Goal: Consume media (video, audio)

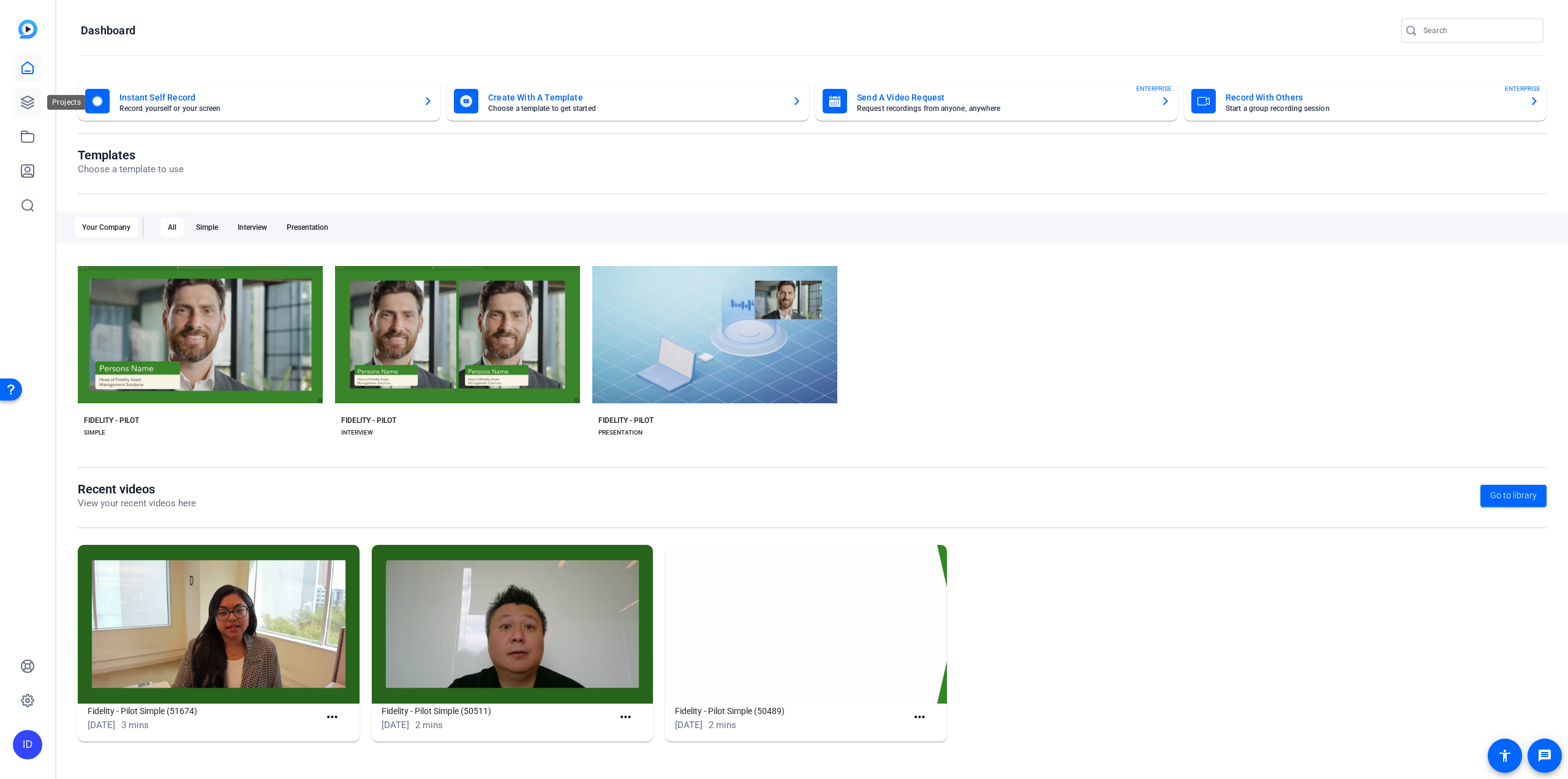
click at [33, 107] on icon at bounding box center [27, 102] width 14 height 14
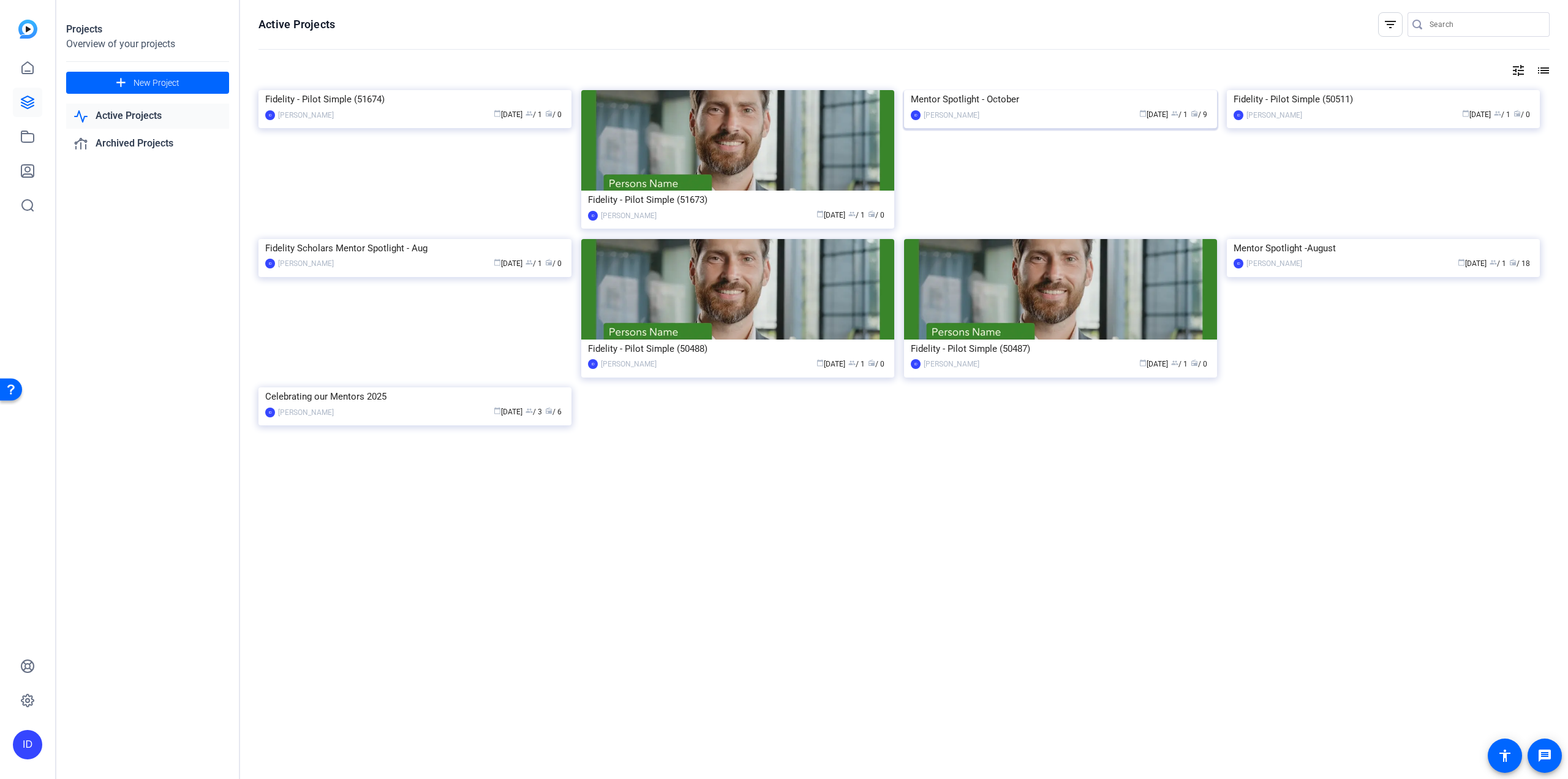
click at [951, 90] on img at bounding box center [1060, 90] width 313 height 0
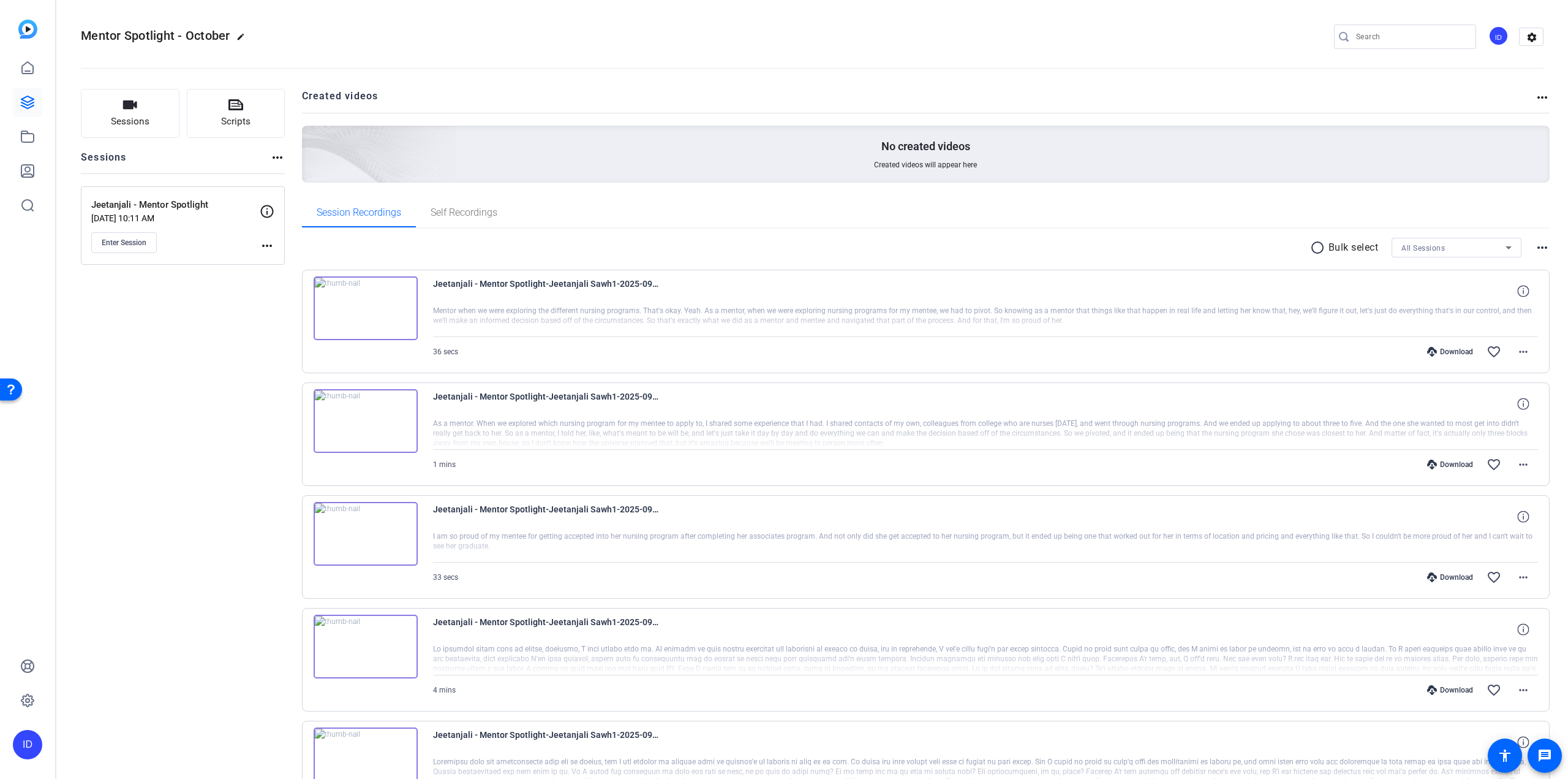
click at [369, 650] on img at bounding box center [365, 647] width 104 height 64
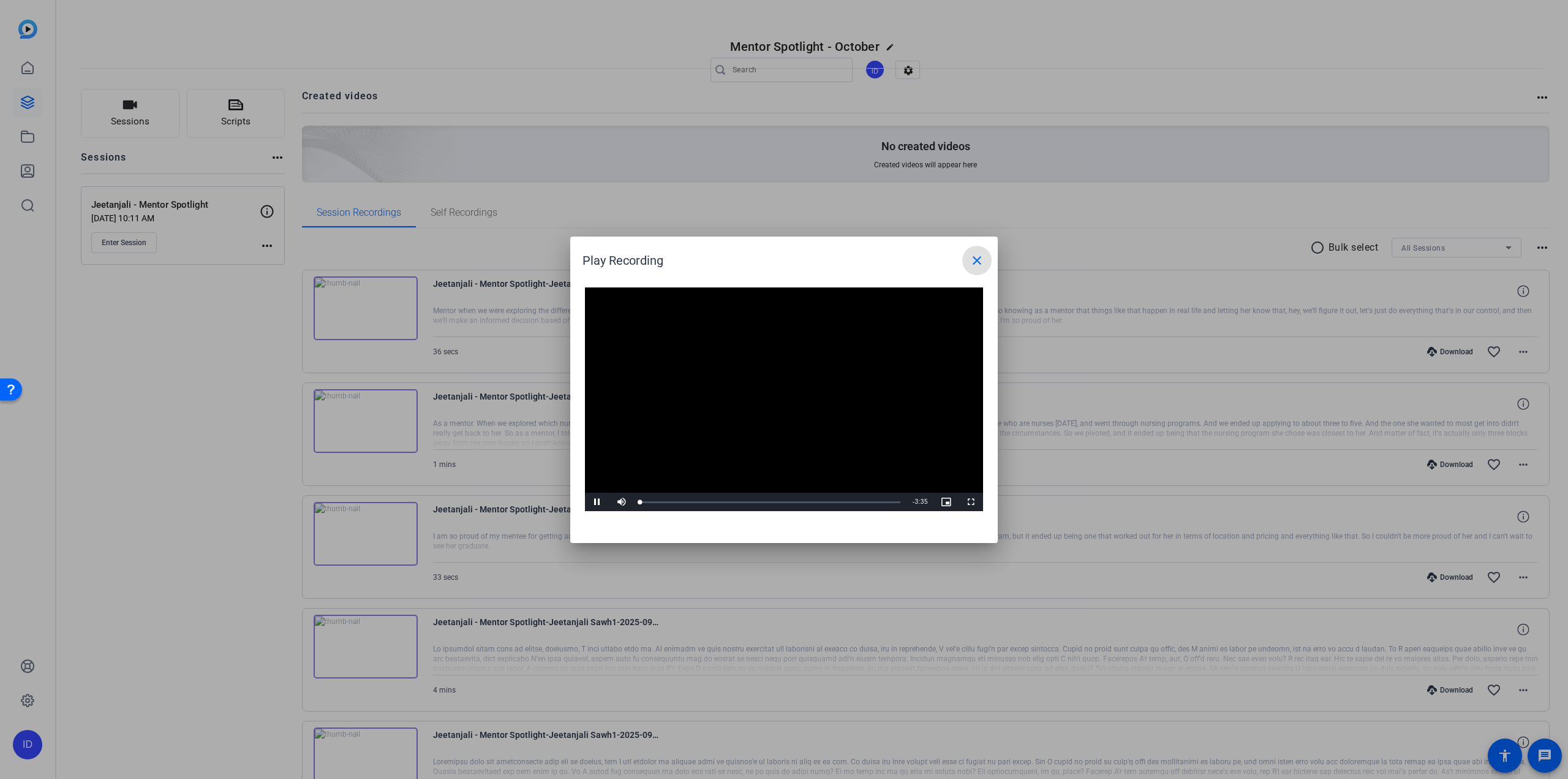
click at [778, 372] on video "Video Player" at bounding box center [784, 399] width 398 height 225
click at [598, 502] on span "Video Player" at bounding box center [598, 502] width 24 height 0
click at [698, 503] on div "Progress Bar" at bounding box center [671, 502] width 61 height 3
click at [710, 502] on div "0:57" at bounding box center [710, 502] width 1 height 3
click at [726, 501] on div "1:10" at bounding box center [726, 502] width 1 height 3
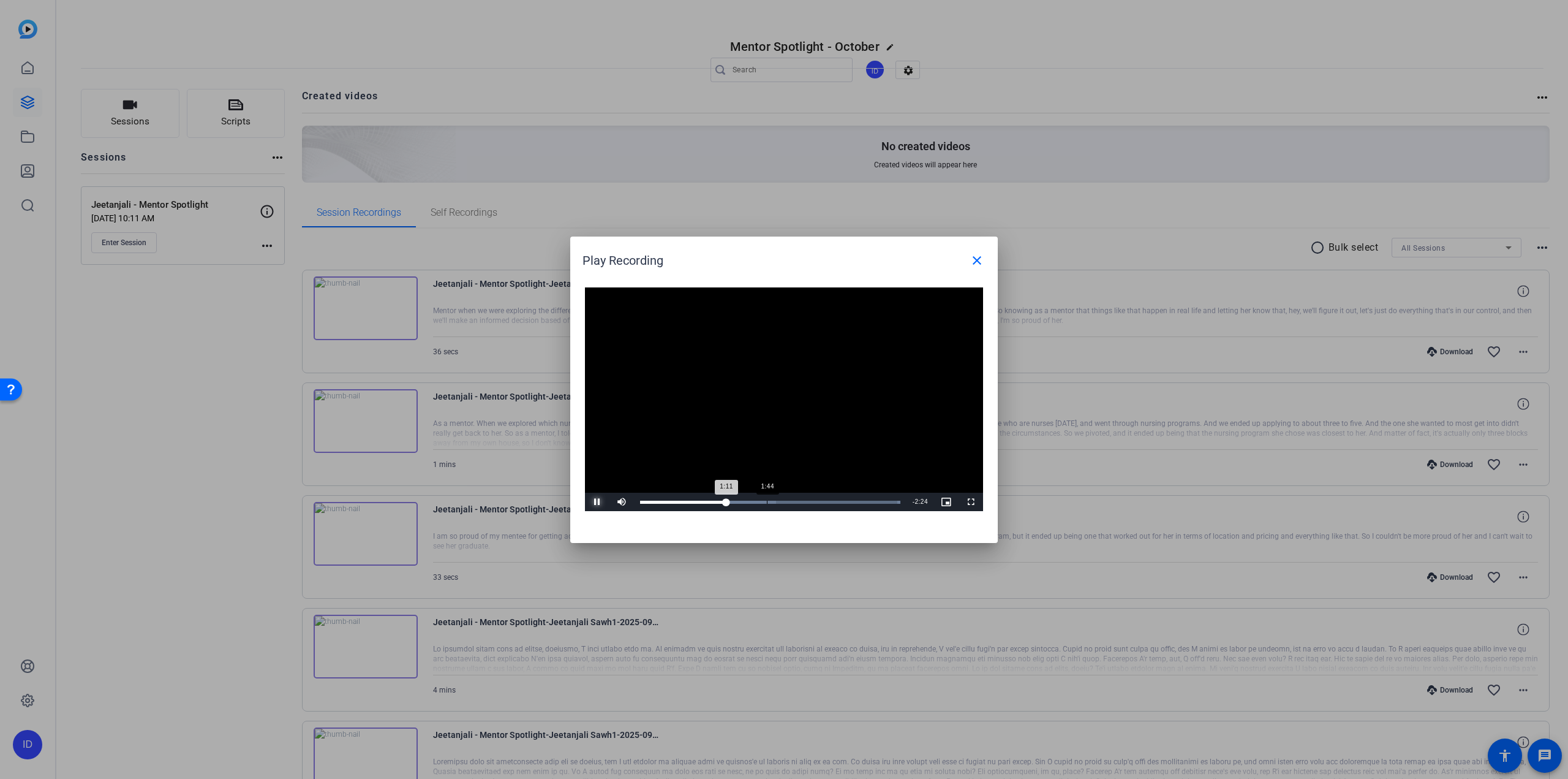
click at [767, 503] on div "1:44" at bounding box center [767, 502] width 1 height 3
click at [799, 504] on div "Loaded : 100.00% 2:11 1:45" at bounding box center [770, 502] width 272 height 18
click at [832, 502] on div "Loaded : 100.00% 2:38 2:15" at bounding box center [770, 502] width 260 height 3
click at [851, 502] on div "Loaded : 100.00% 2:54 2:40" at bounding box center [770, 502] width 260 height 3
click at [861, 502] on div "Loaded : 100.00% 3:02 3:02" at bounding box center [770, 502] width 260 height 3
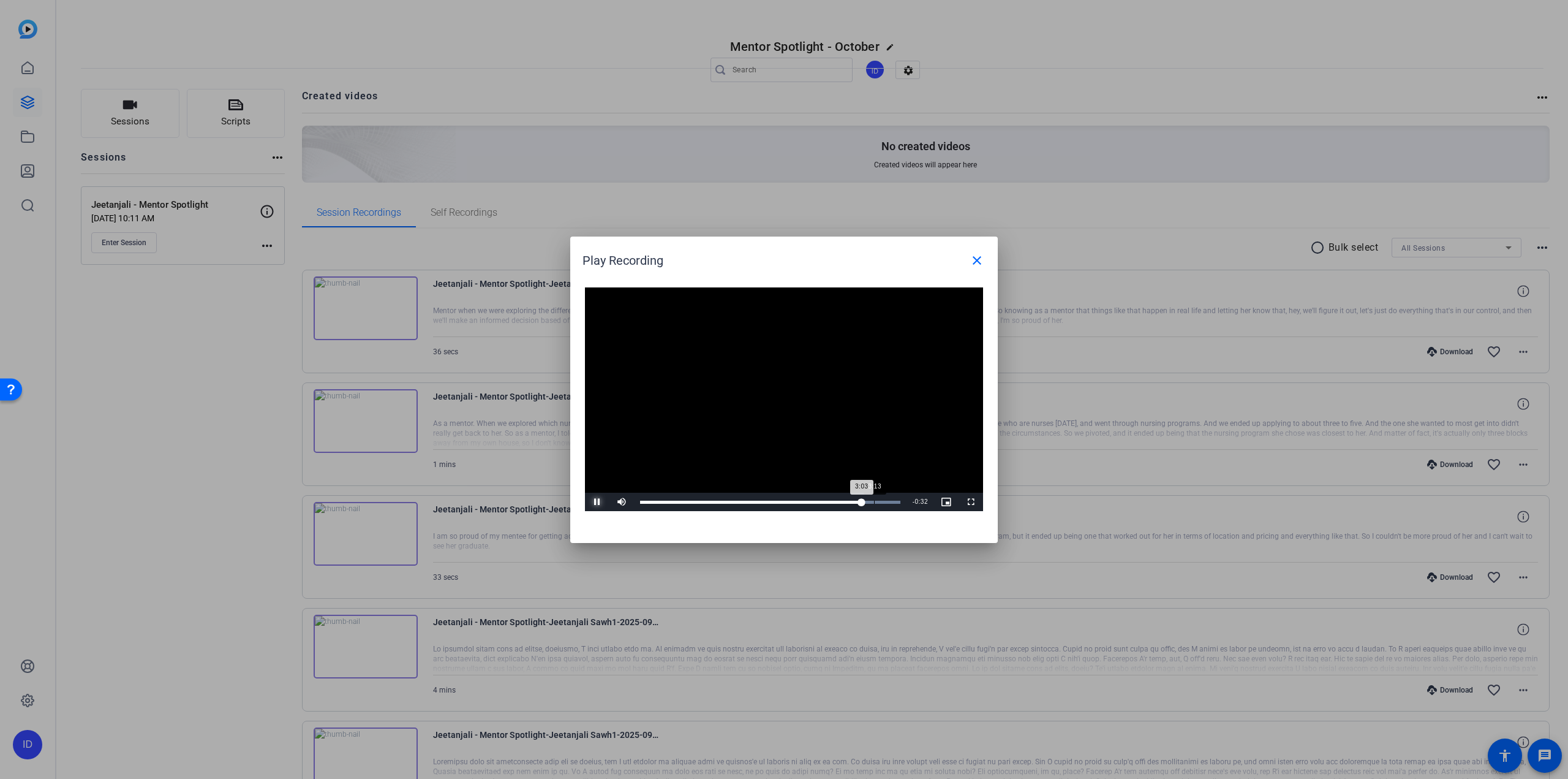
click at [874, 501] on div "Loaded : 100.00% 3:13 3:03" at bounding box center [770, 502] width 260 height 3
click at [977, 269] on span at bounding box center [977, 260] width 30 height 30
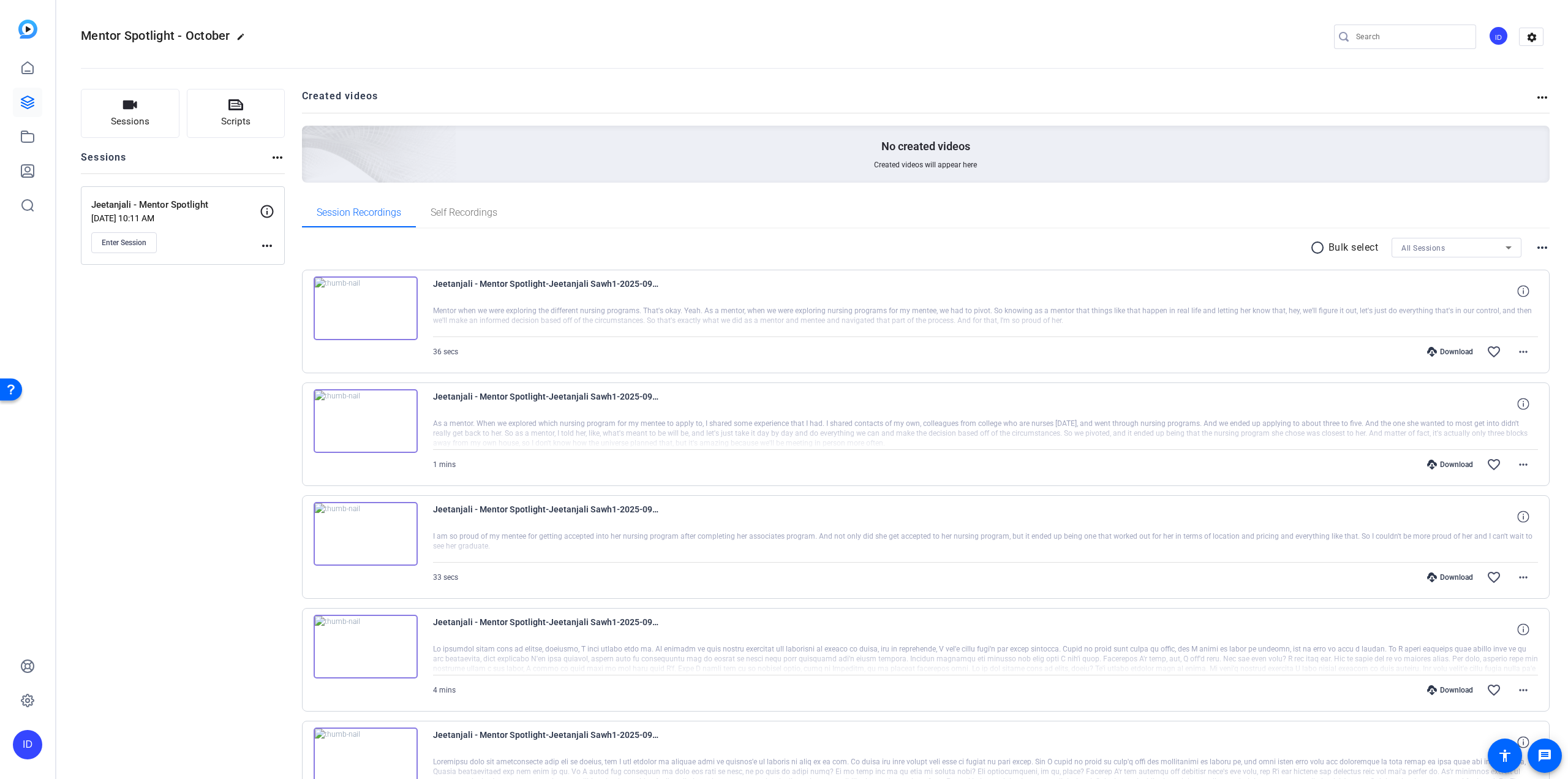
click at [225, 586] on div "Sessions Scripts Sessions more_horiz Jeetanjali - Mentor Spotlight [DATE] 10:11…" at bounding box center [183, 701] width 204 height 1225
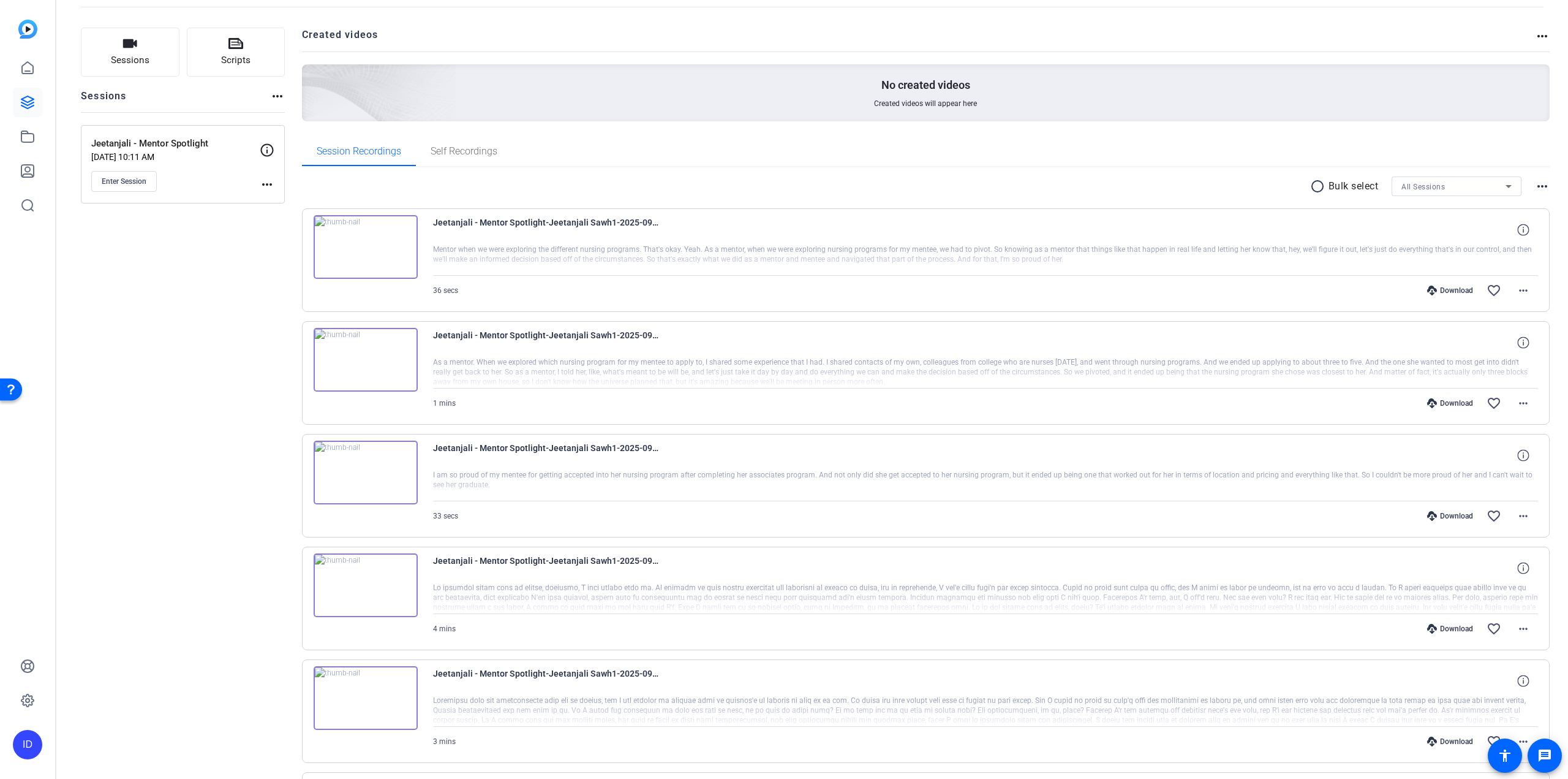
scroll to position [123, 0]
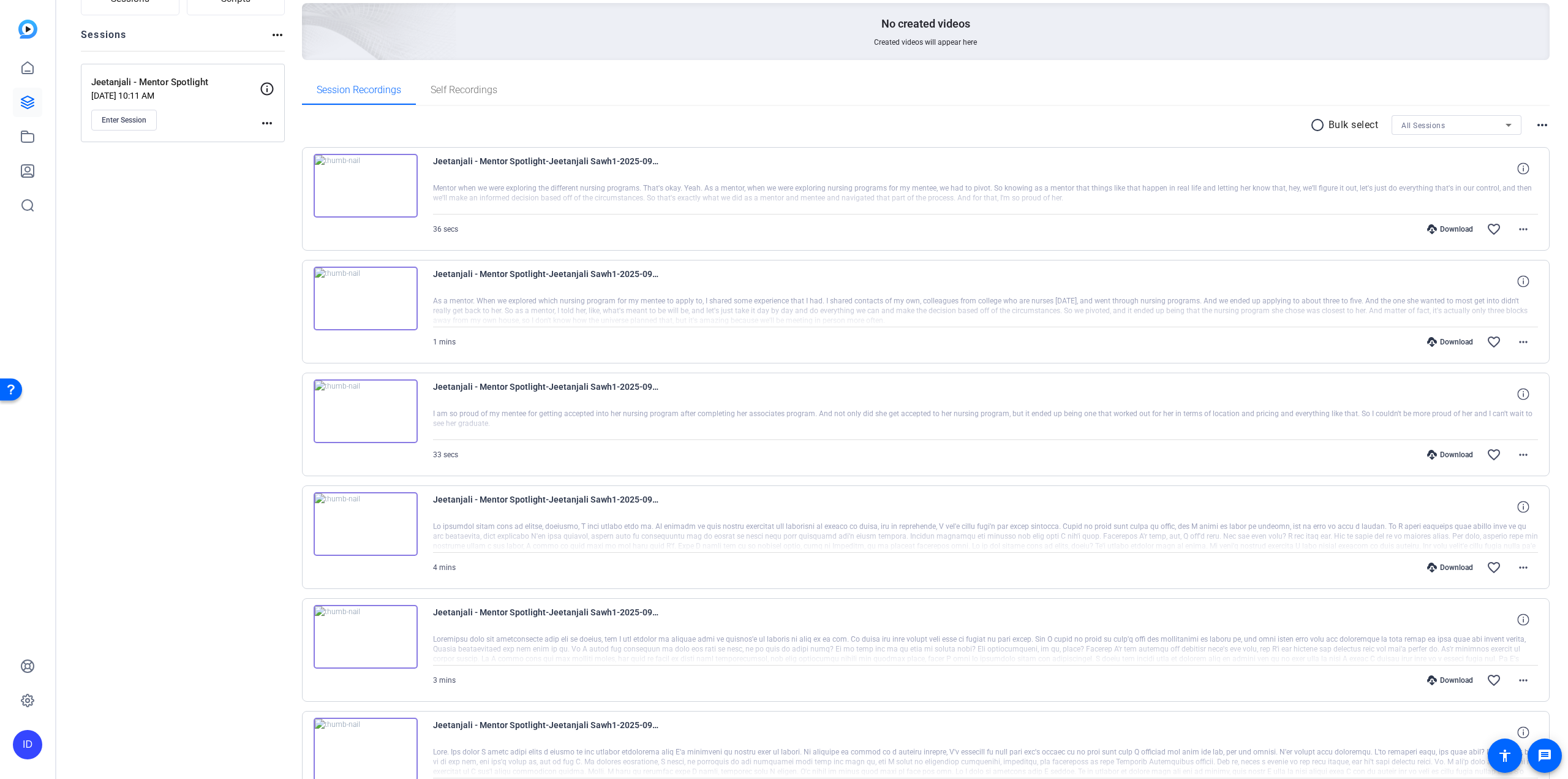
click at [368, 622] on img at bounding box center [365, 637] width 104 height 64
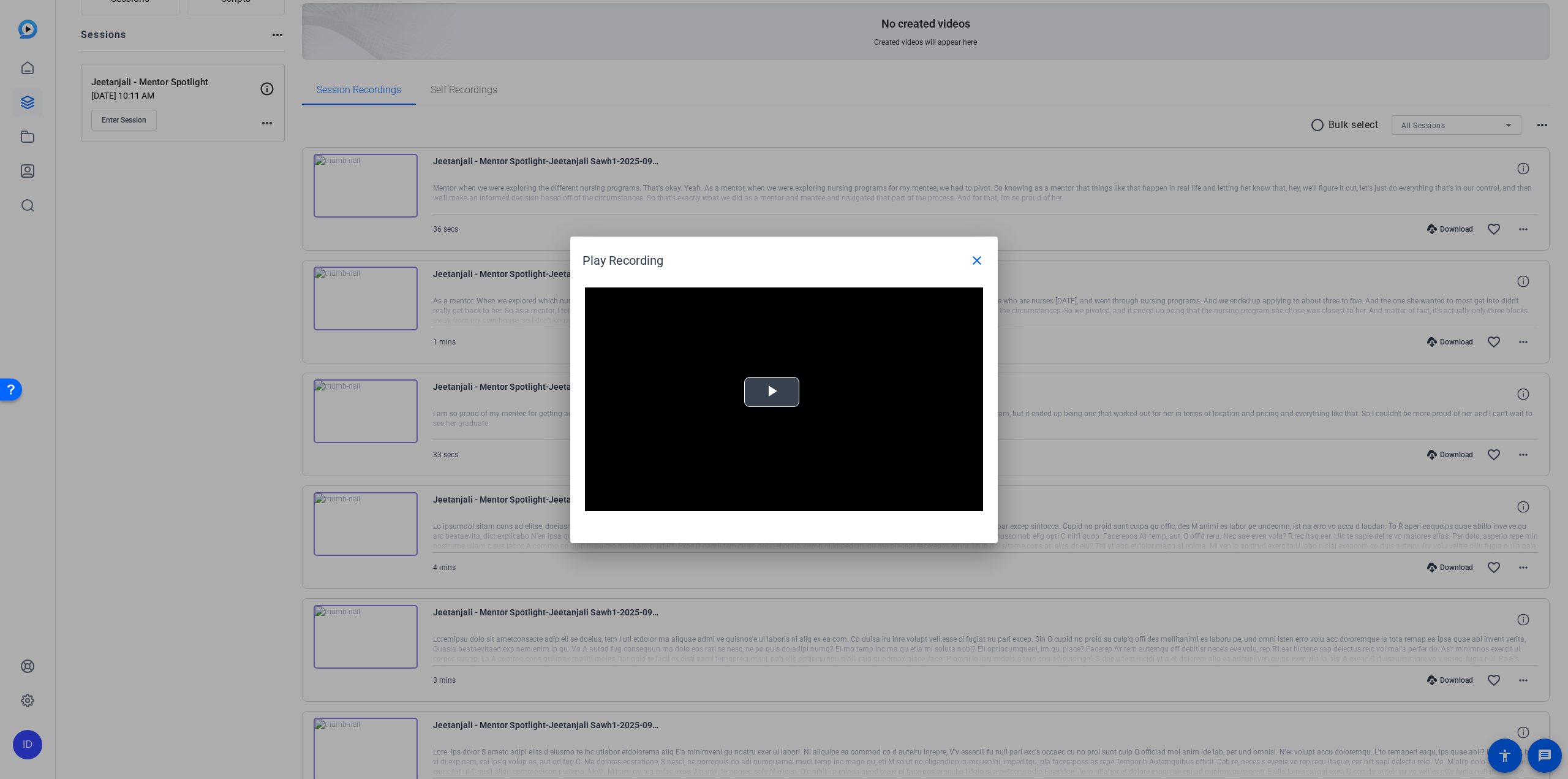
click at [783, 389] on div "Video Player is loading. Play Video Play Mute Current Time 0:00 / Duration 2:36…" at bounding box center [784, 399] width 398 height 225
click at [660, 493] on div "Loaded : 100.00% 0:11 0:11" at bounding box center [770, 502] width 272 height 18
click at [682, 497] on div "Loaded : 100.00% 0:22 0:13" at bounding box center [770, 502] width 272 height 18
click at [714, 500] on div "Loaded : 100.00% 0:39 0:25" at bounding box center [770, 502] width 272 height 18
click at [741, 503] on div "Loaded : 100.00% 1:00 0:45" at bounding box center [770, 502] width 272 height 18
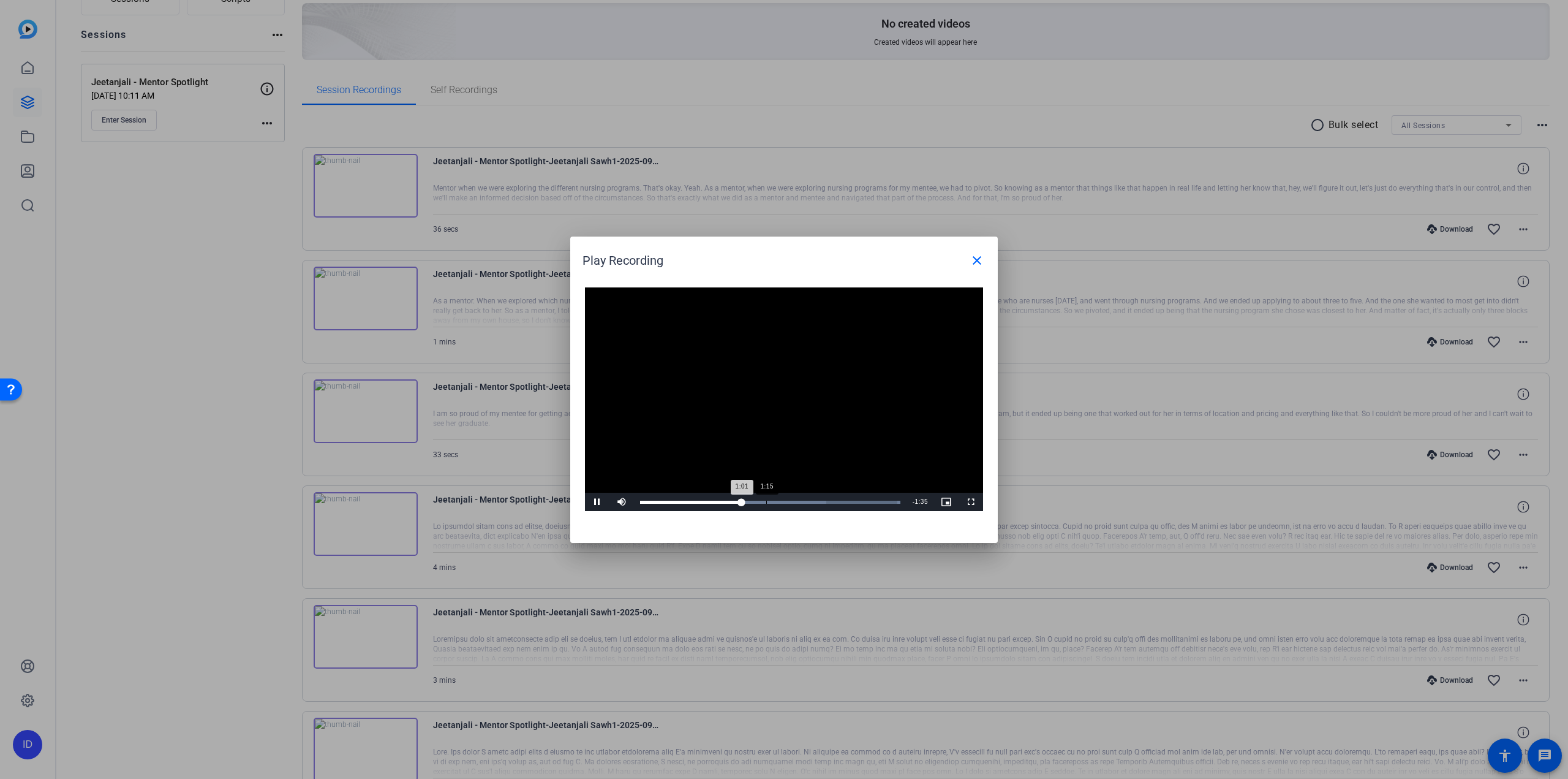
click at [767, 502] on div "Loaded : 100.00% 1:15 1:01" at bounding box center [770, 502] width 260 height 3
click at [780, 502] on div "1:24" at bounding box center [779, 502] width 1 height 3
click at [803, 499] on div "Loaded : 100.00% 1:38 1:38" at bounding box center [770, 502] width 272 height 18
click at [822, 499] on div "Loaded : 100.00% 1:49 1:39" at bounding box center [770, 502] width 272 height 18
click at [842, 500] on div "Loaded : 100.00% 2:01 1:51" at bounding box center [770, 502] width 272 height 18
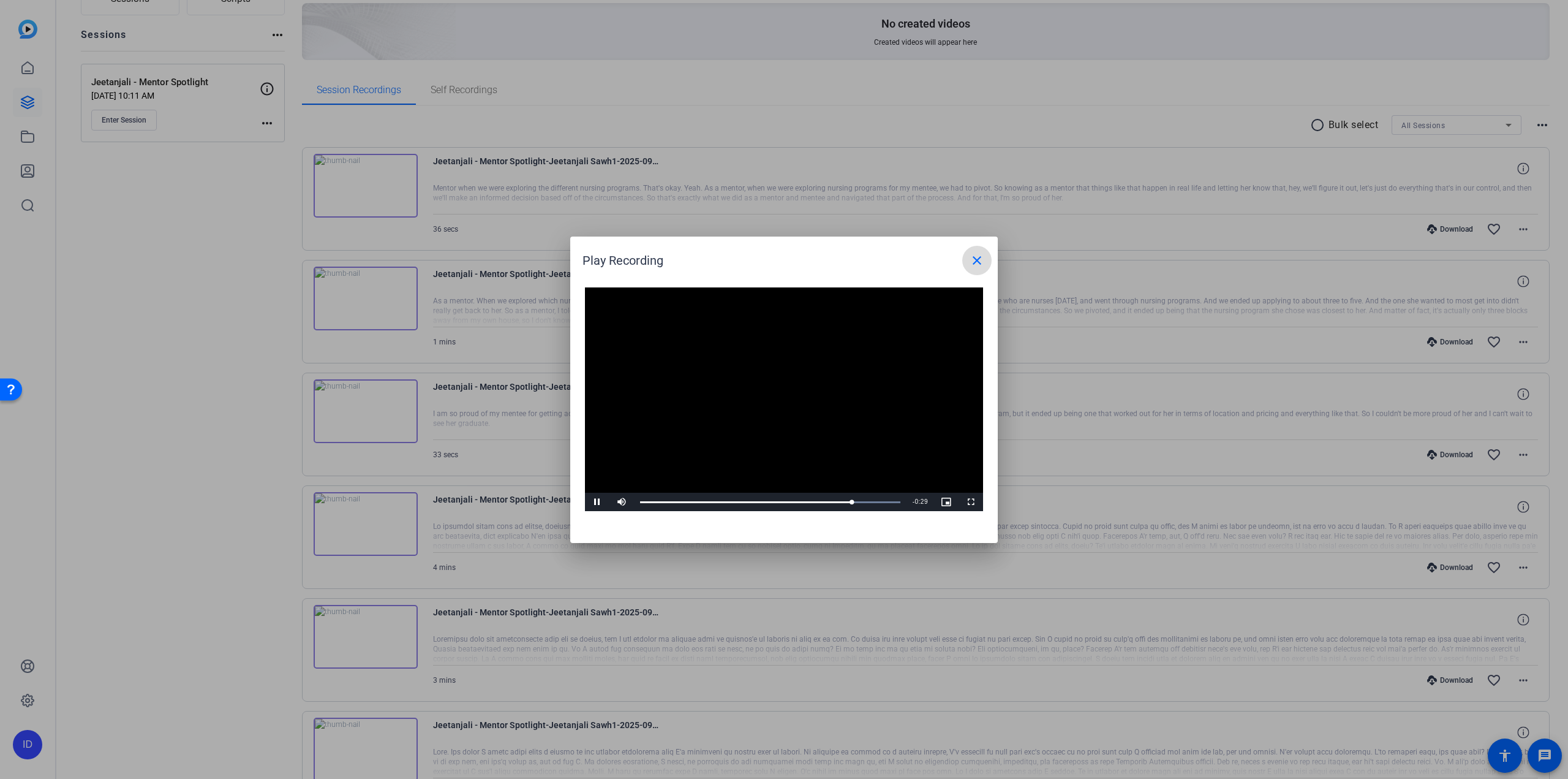
click at [971, 268] on span at bounding box center [977, 260] width 30 height 30
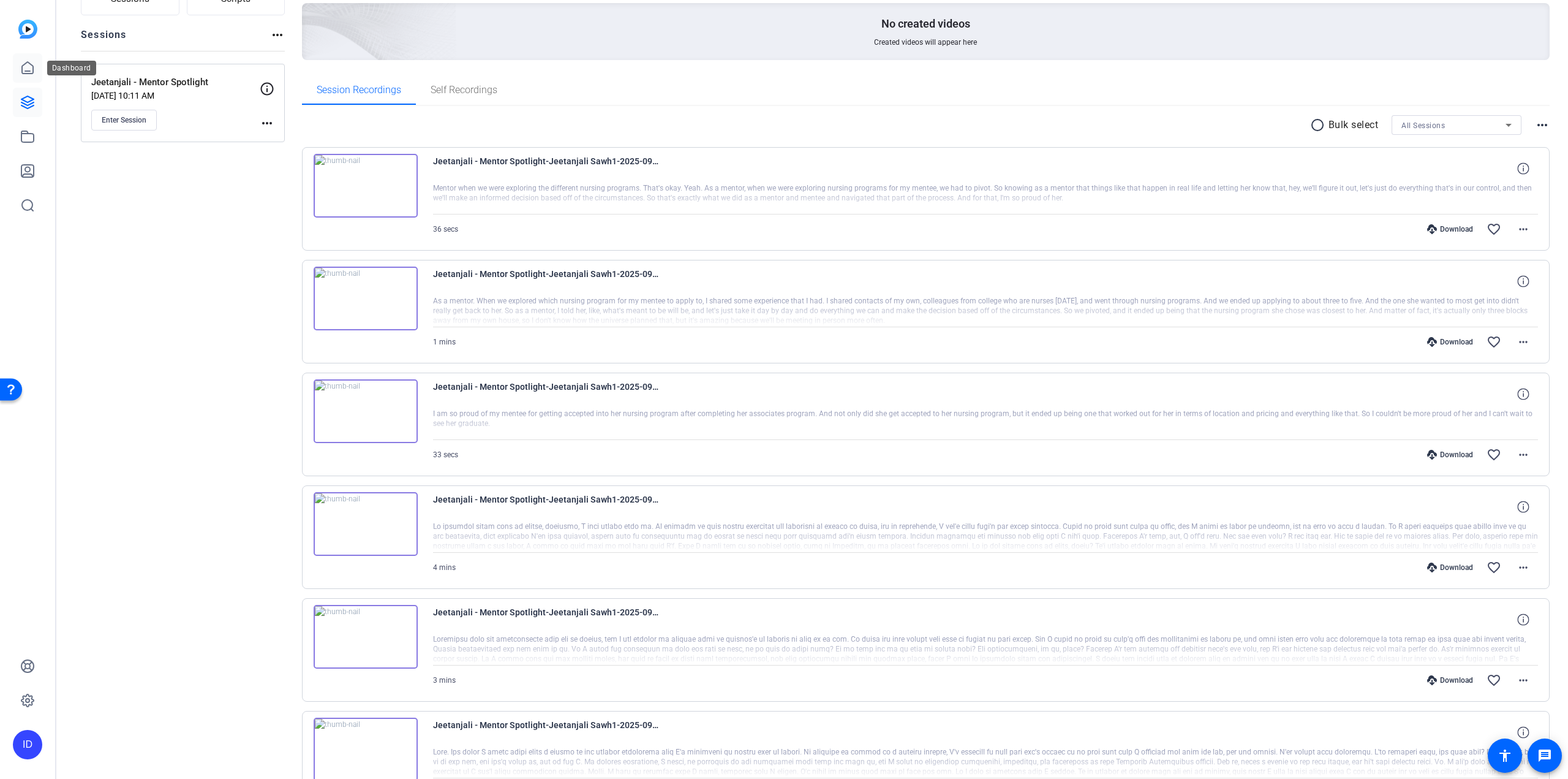
click at [26, 65] on icon at bounding box center [27, 68] width 14 height 14
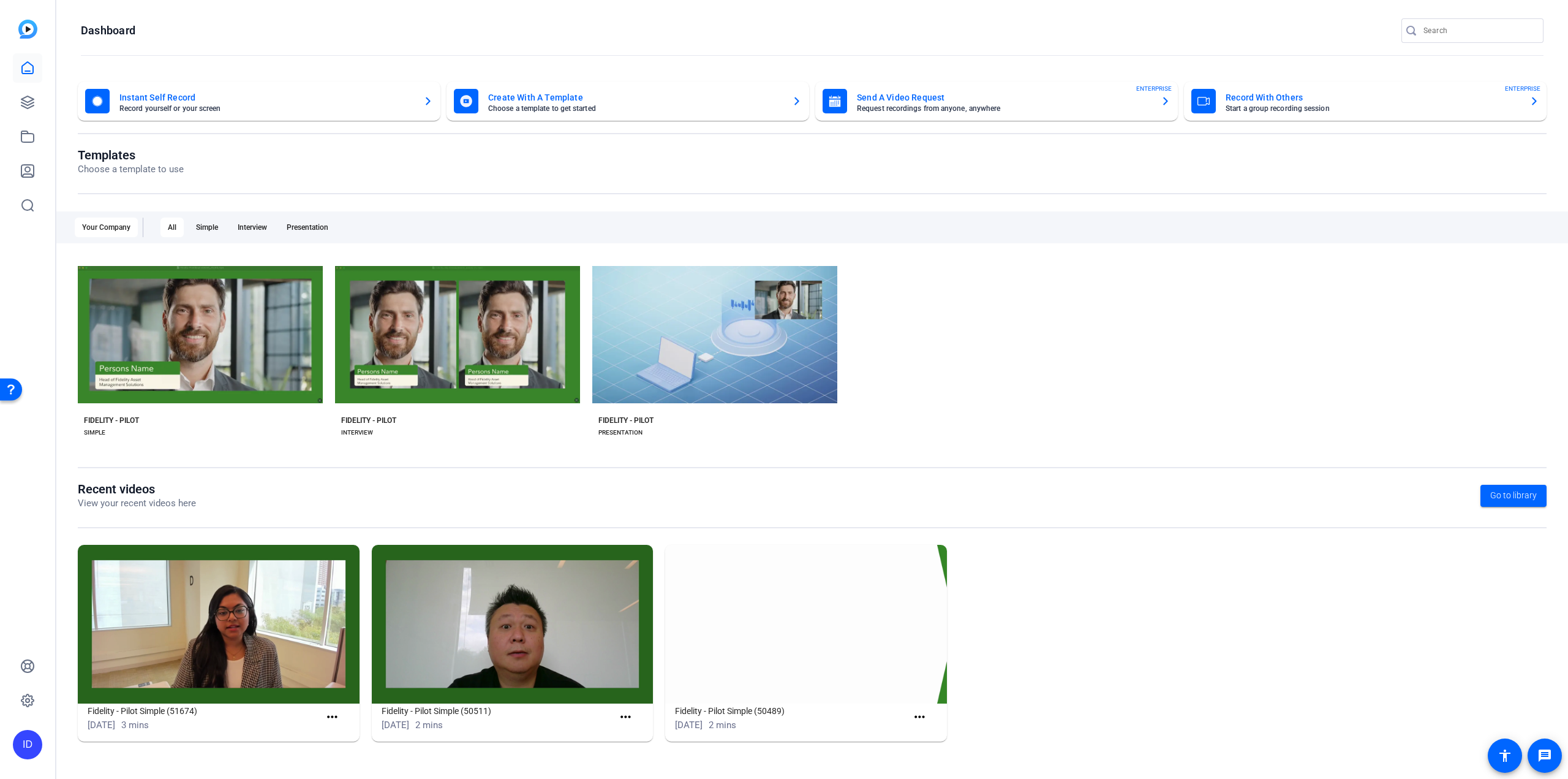
click at [454, 601] on img at bounding box center [512, 624] width 282 height 158
click at [639, 719] on span at bounding box center [628, 717] width 30 height 30
click at [623, 717] on mat-icon "more_horiz" at bounding box center [626, 717] width 15 height 15
click at [626, 740] on link "View" at bounding box center [652, 736] width 69 height 15
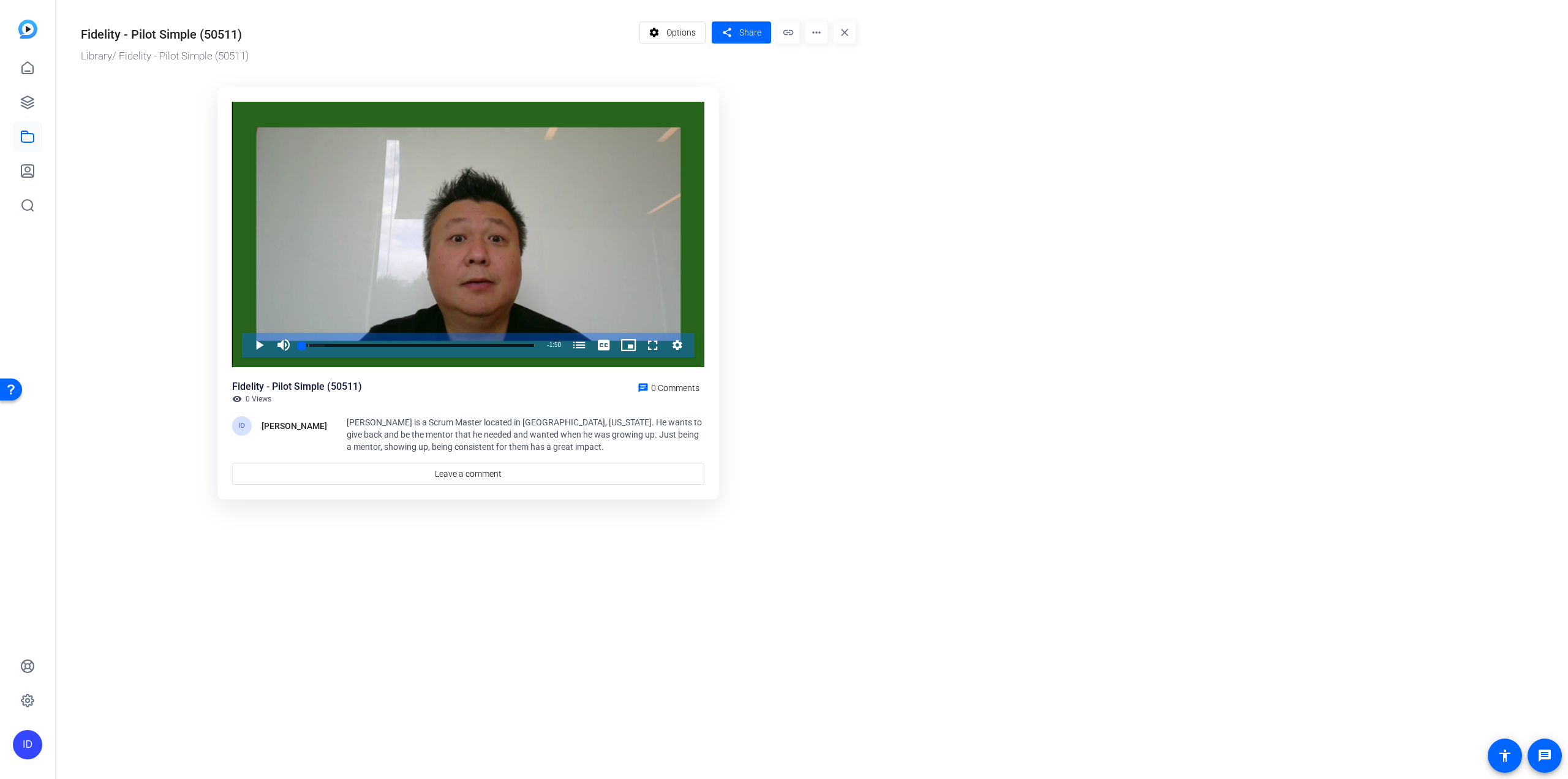
click at [809, 33] on mat-icon "more_horiz" at bounding box center [816, 32] width 22 height 22
click at [821, 72] on span "Edit in Creator" at bounding box center [840, 69] width 51 height 14
